Goal: Task Accomplishment & Management: Use online tool/utility

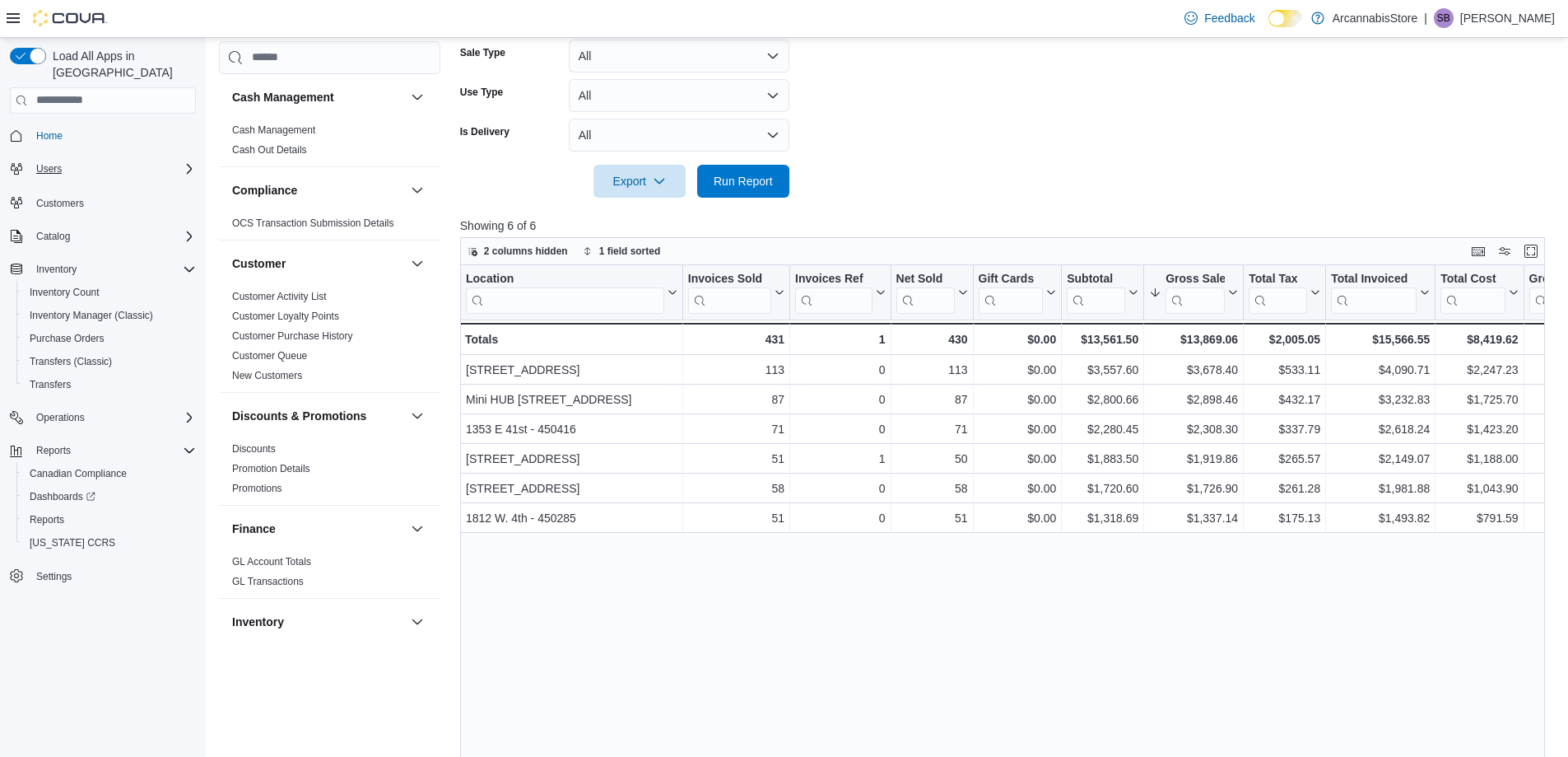
scroll to position [1020, 0]
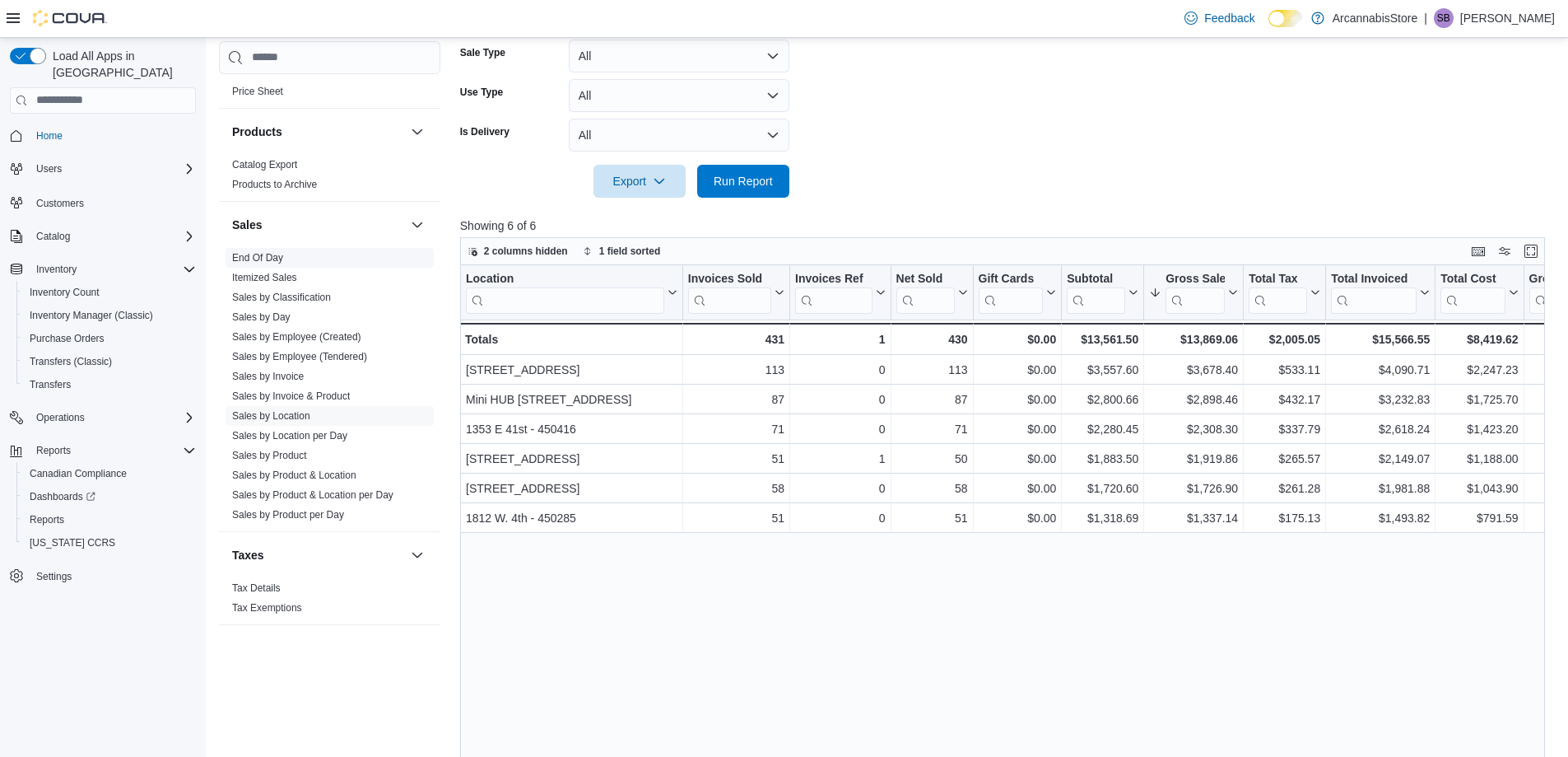
click at [257, 260] on link "End Of Day" at bounding box center [257, 257] width 51 height 11
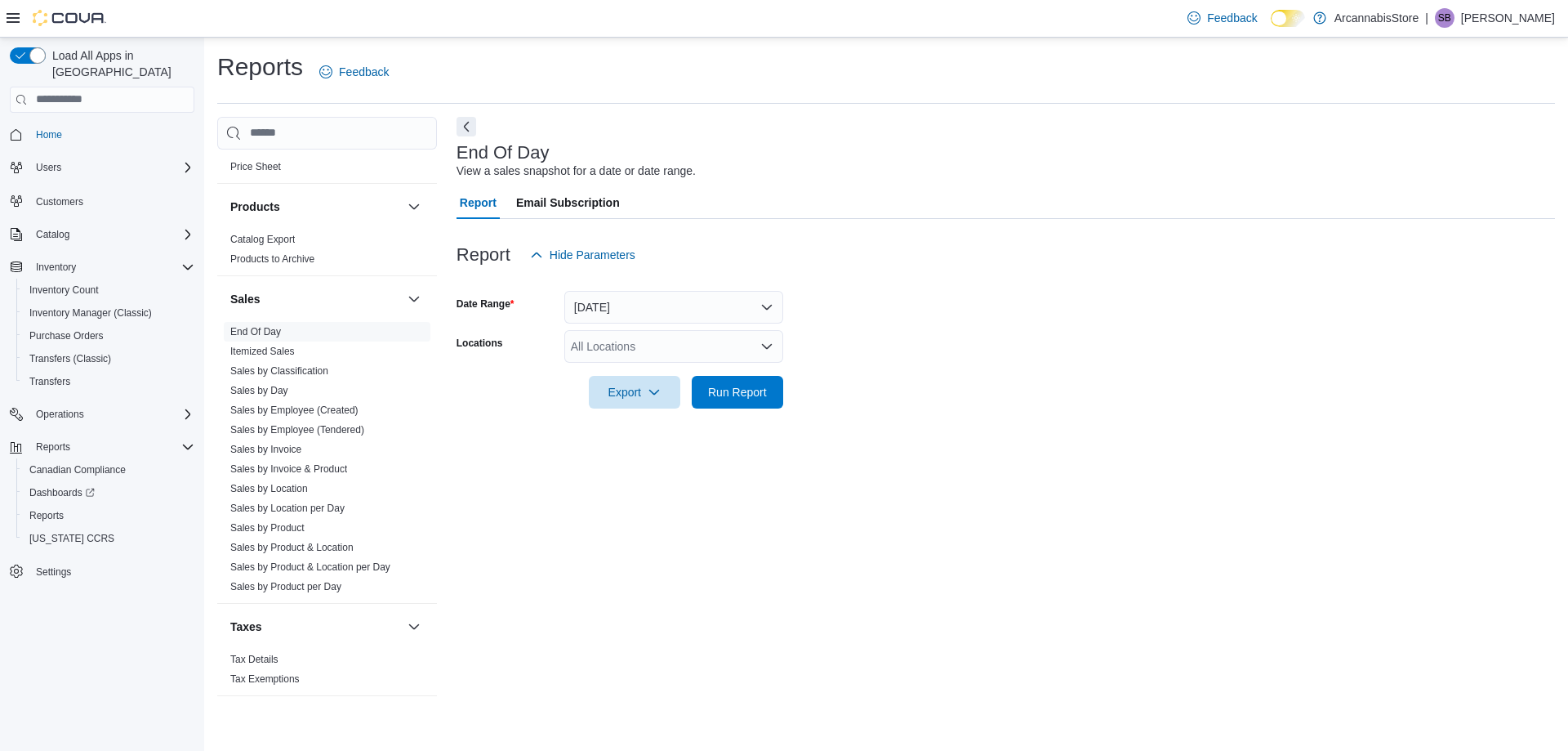
click at [638, 347] on div "All Locations" at bounding box center [674, 347] width 219 height 33
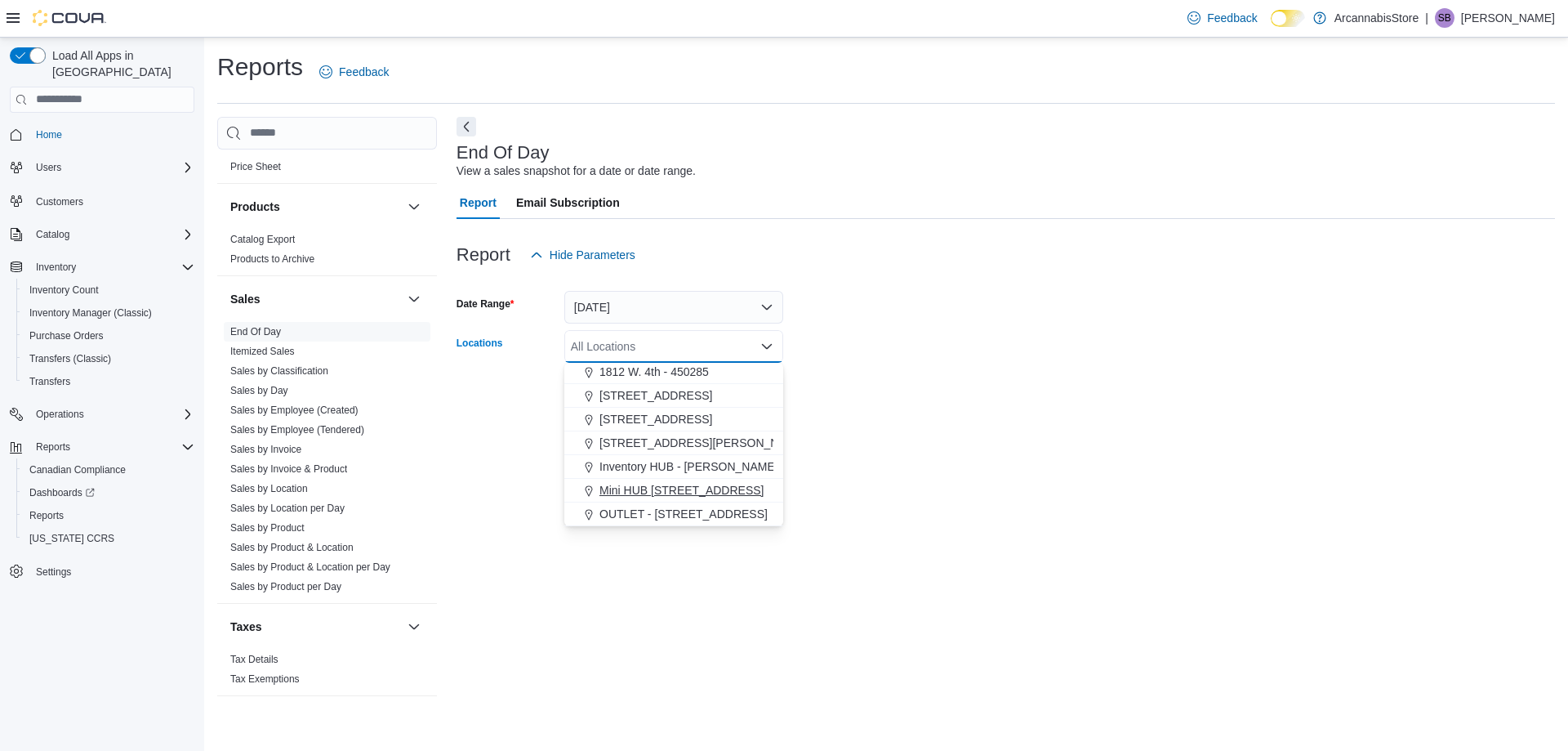
click at [706, 491] on span "Mini HUB [STREET_ADDRESS]" at bounding box center [682, 490] width 164 height 16
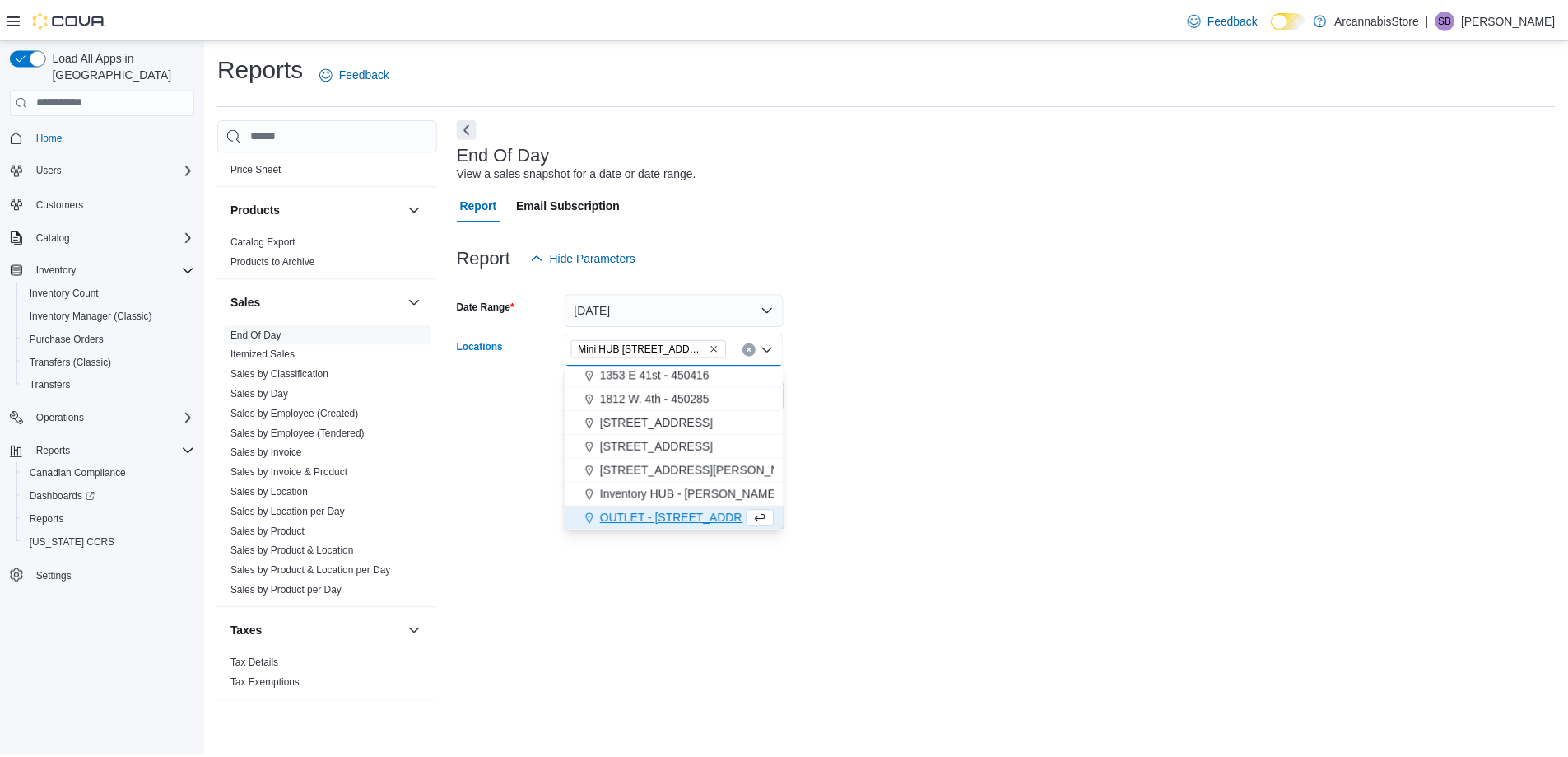
scroll to position [51, 0]
click at [956, 499] on div "End Of Day View a sales snapshot for a date or date range. Report Email Subscri…" at bounding box center [1014, 418] width 1107 height 600
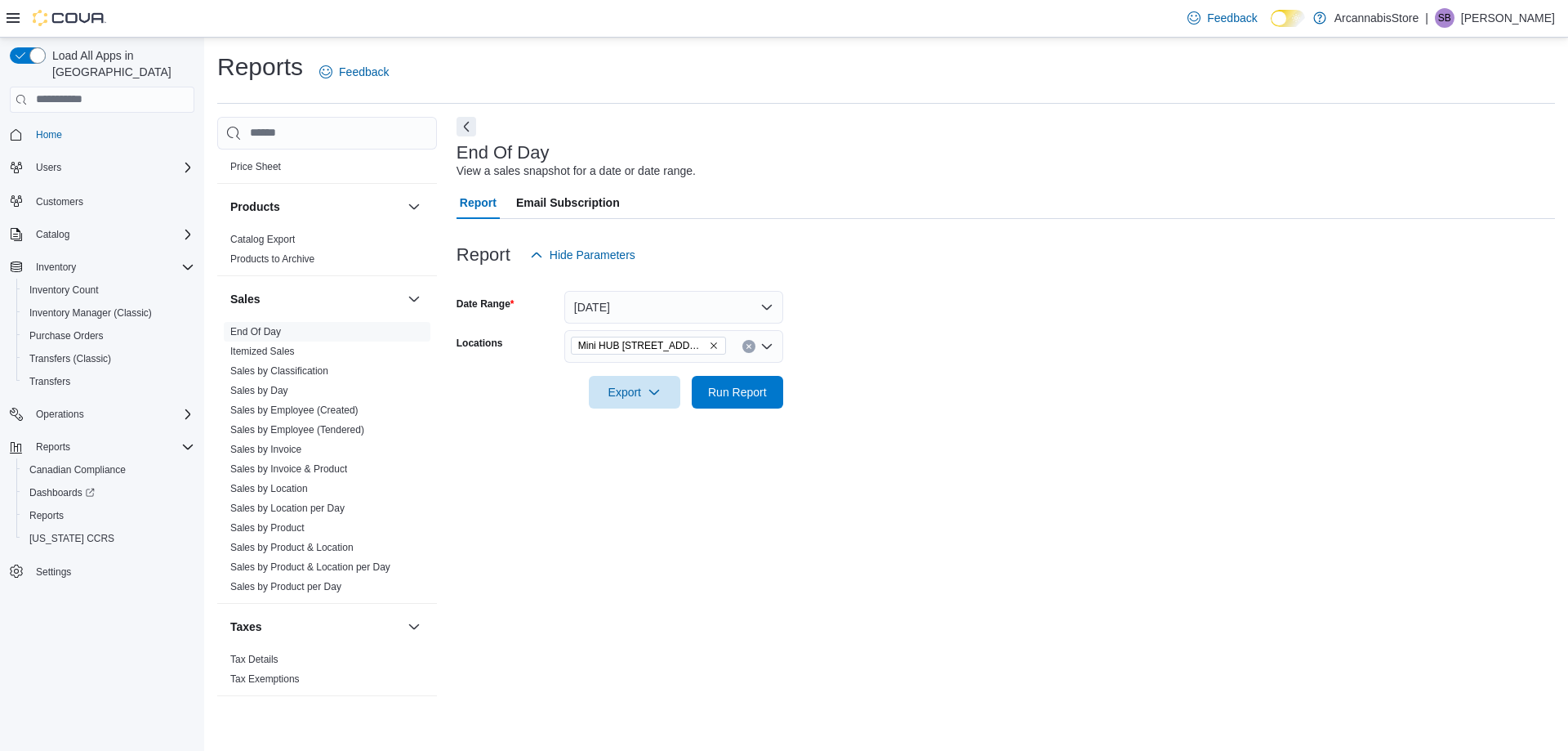
click at [714, 371] on div at bounding box center [1006, 369] width 1098 height 13
click at [714, 399] on span "Run Report" at bounding box center [738, 391] width 59 height 16
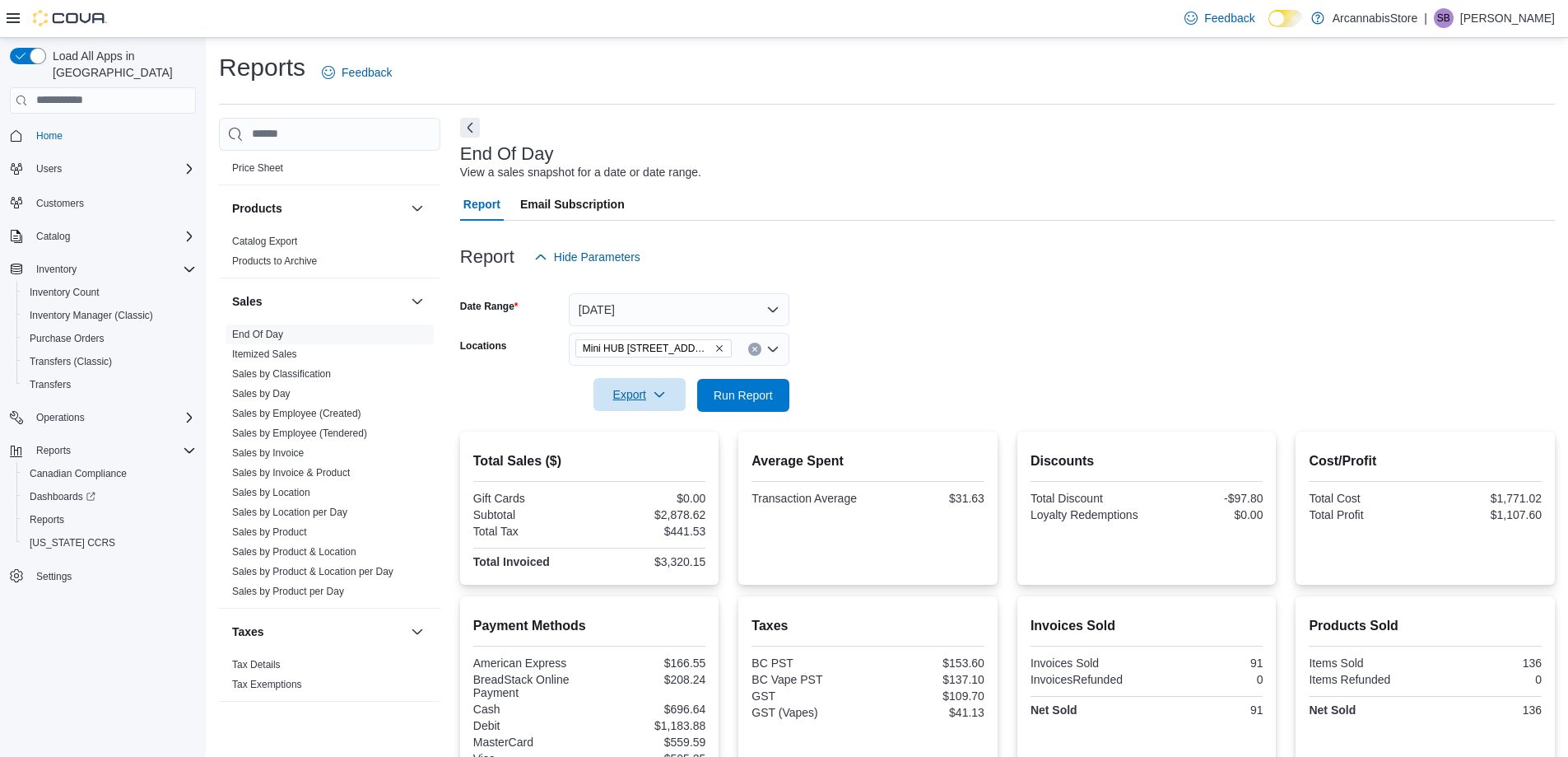
click at [629, 405] on span "Export" at bounding box center [639, 394] width 72 height 33
click at [640, 457] on span "Export to Pdf" at bounding box center [641, 460] width 74 height 13
